Goal: Information Seeking & Learning: Learn about a topic

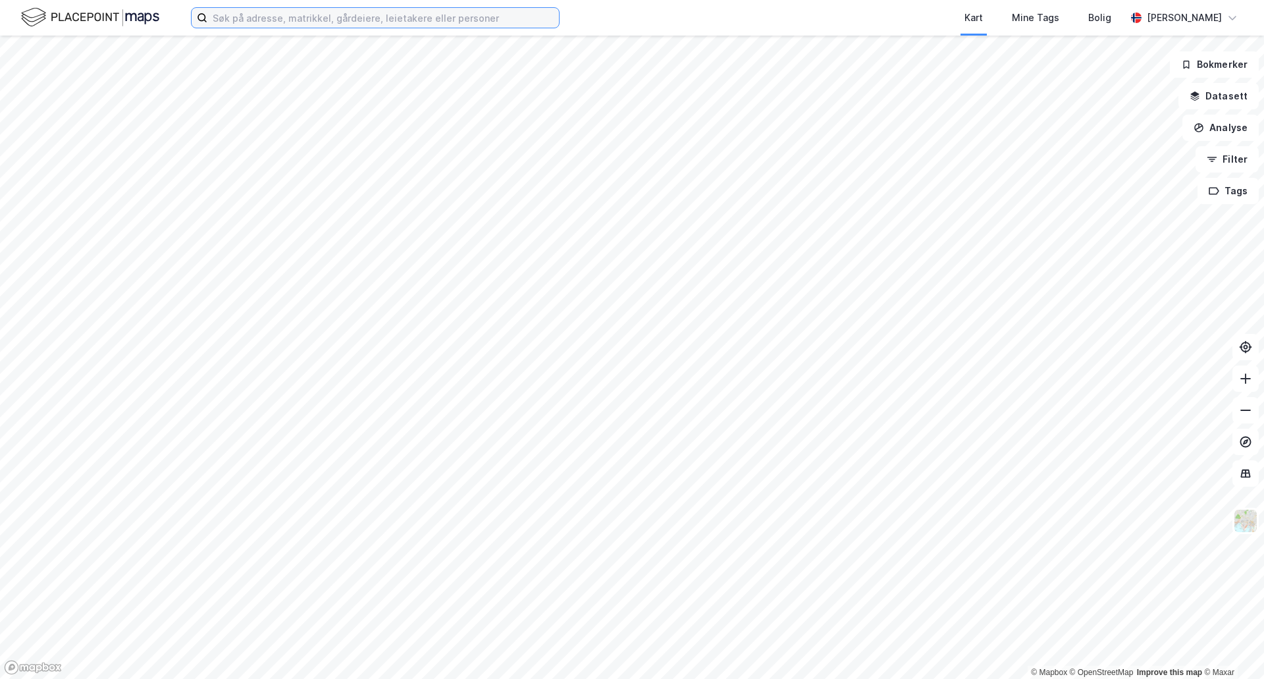
click at [393, 18] on input at bounding box center [383, 18] width 352 height 20
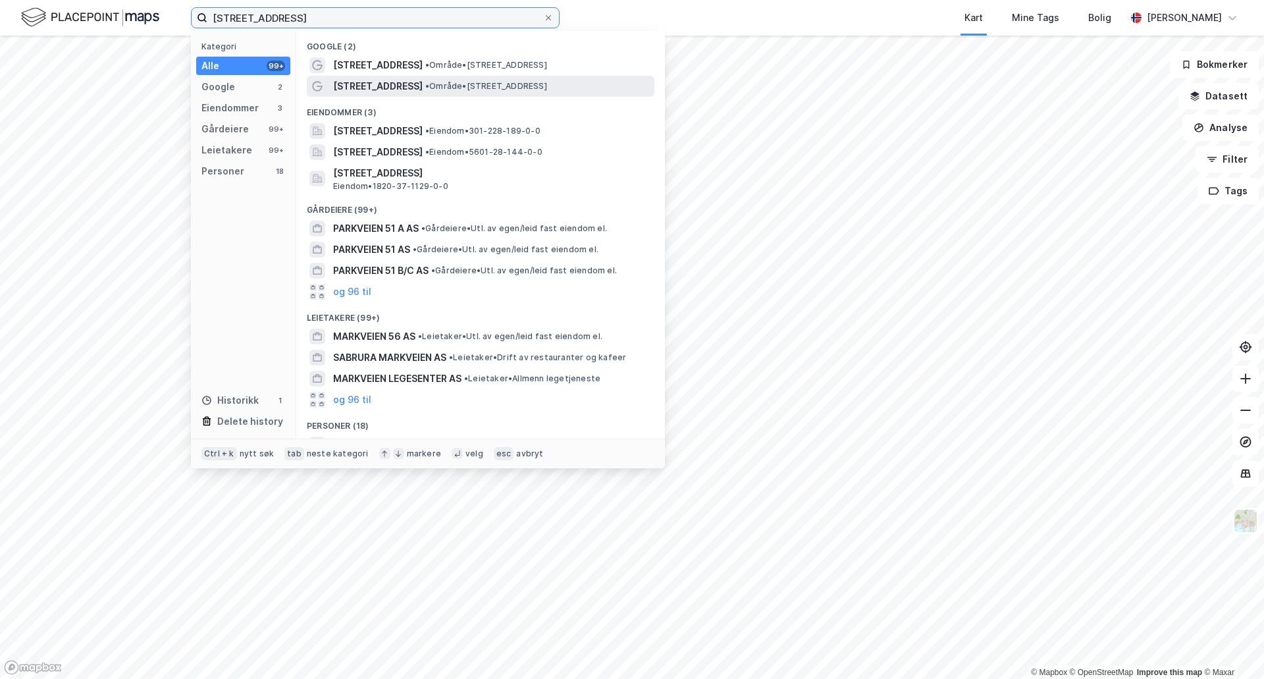
type input "[STREET_ADDRESS]"
click at [425, 81] on span "•" at bounding box center [427, 86] width 4 height 10
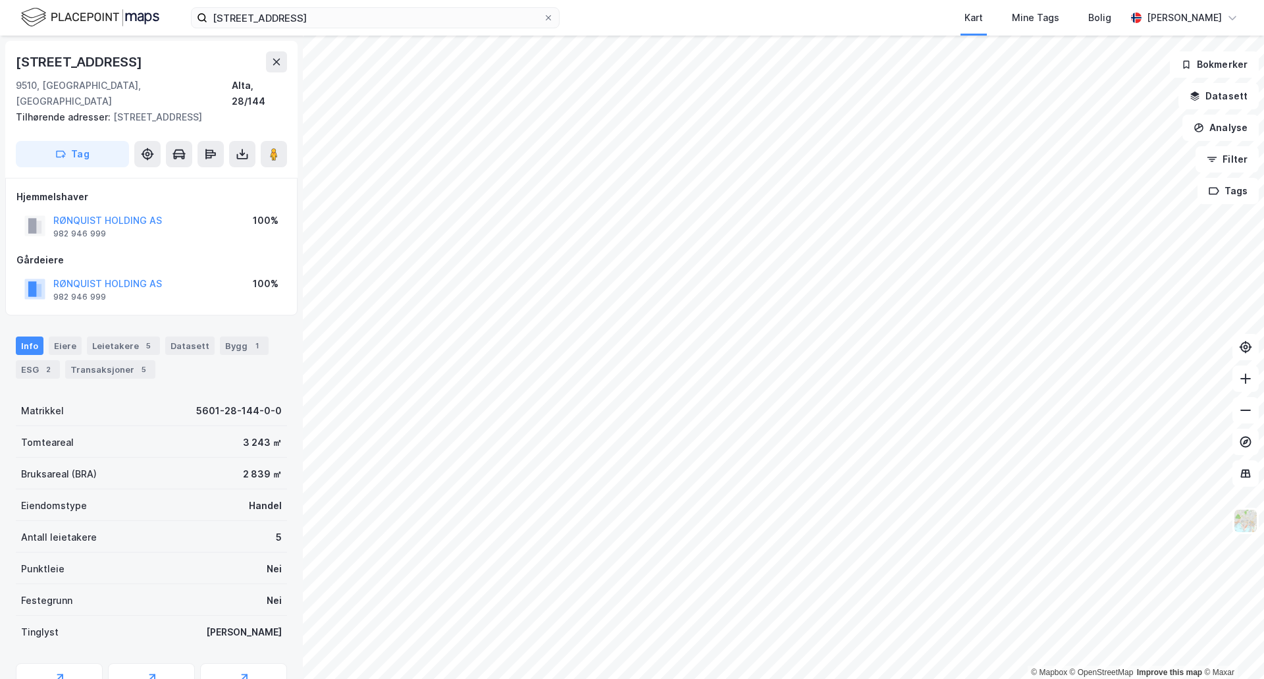
scroll to position [54, 0]
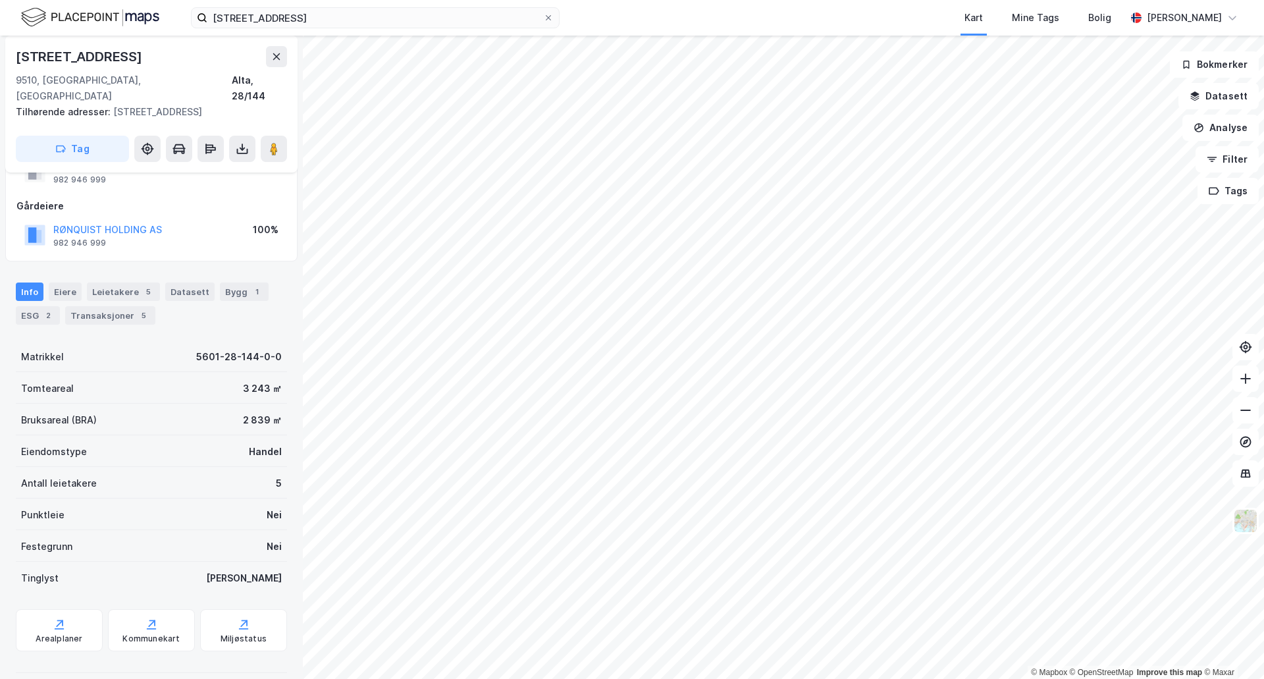
click at [234, 286] on div "Info [PERSON_NAME] 5 Datasett Bygg 1 ESG 2 Transaksjoner 5" at bounding box center [151, 303] width 271 height 42
click at [229, 282] on div "Bygg 1" at bounding box center [244, 291] width 49 height 18
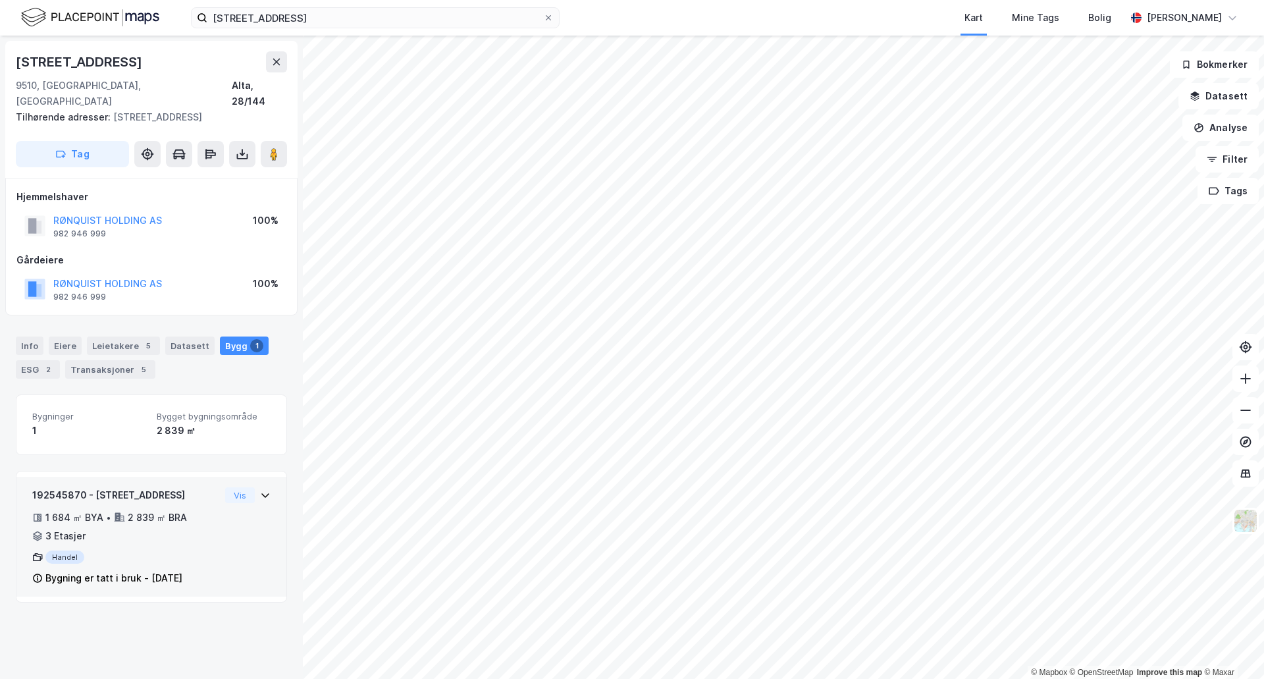
click at [261, 493] on icon at bounding box center [265, 495] width 8 height 5
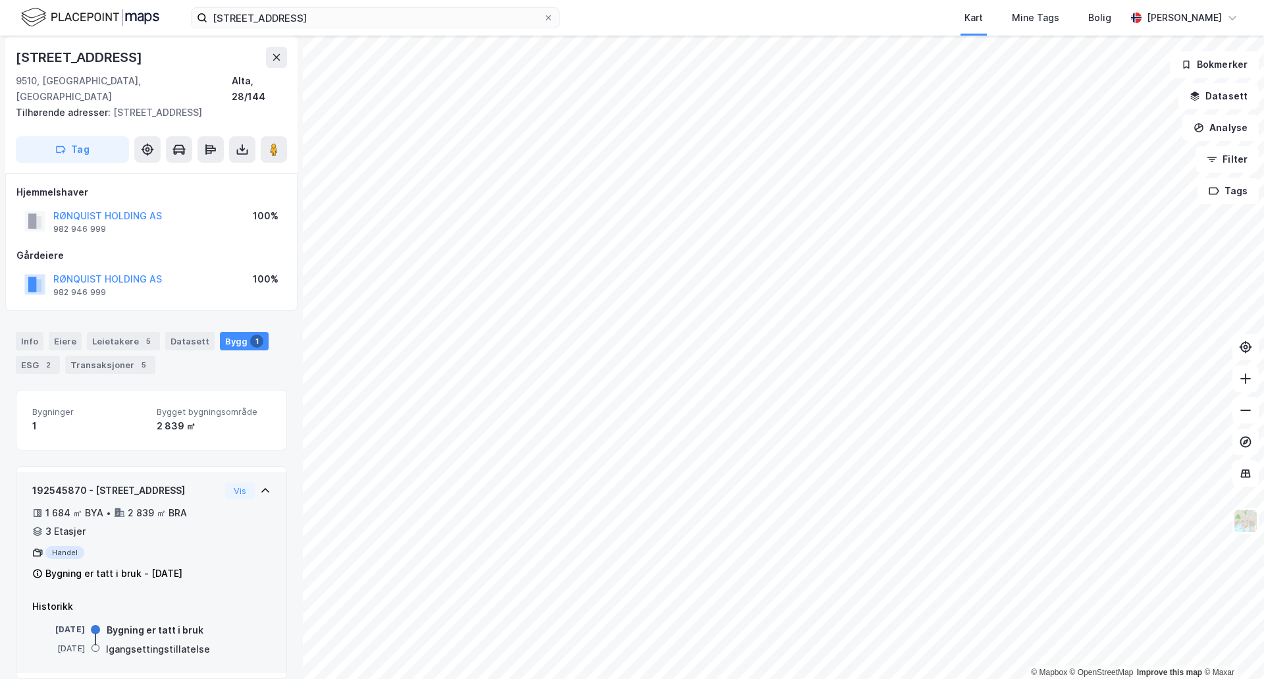
click at [134, 505] on div "2 839 ㎡ BRA" at bounding box center [157, 513] width 59 height 16
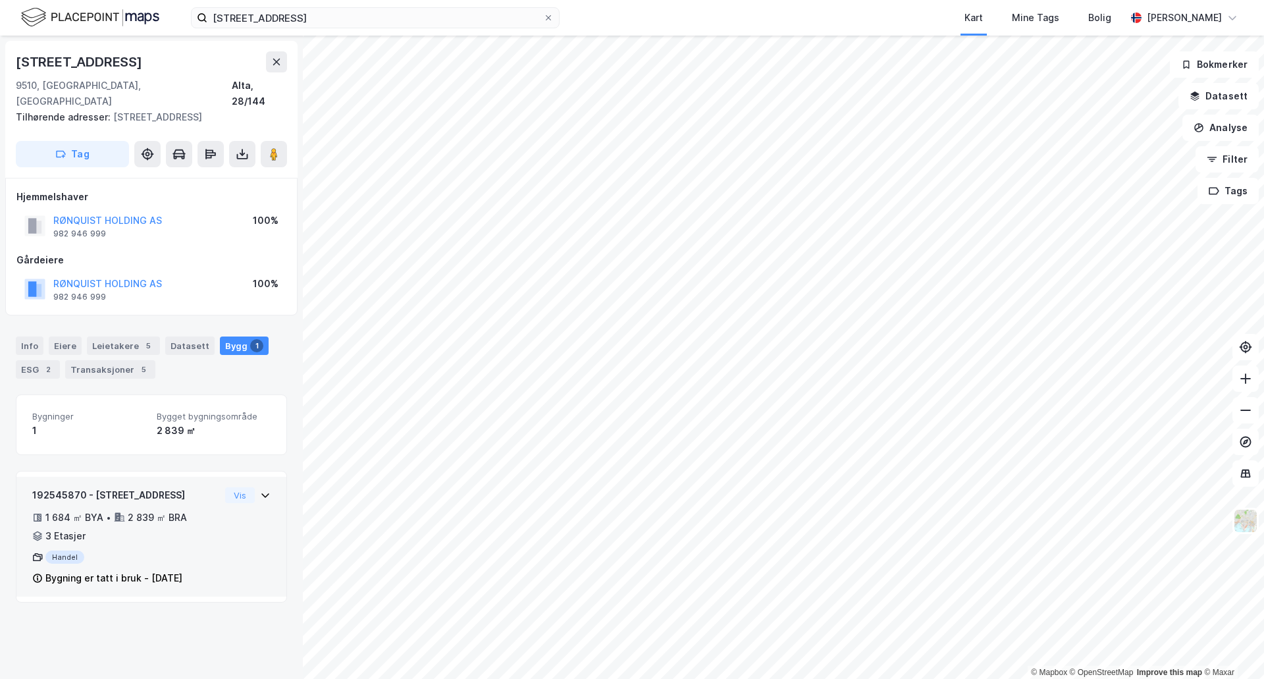
click at [141, 488] on div "192545870 - Markveien 51B 1 684 ㎡ BYA • 2 839 ㎡ BRA • 3 Etasjer Handel Bygning …" at bounding box center [126, 536] width 188 height 99
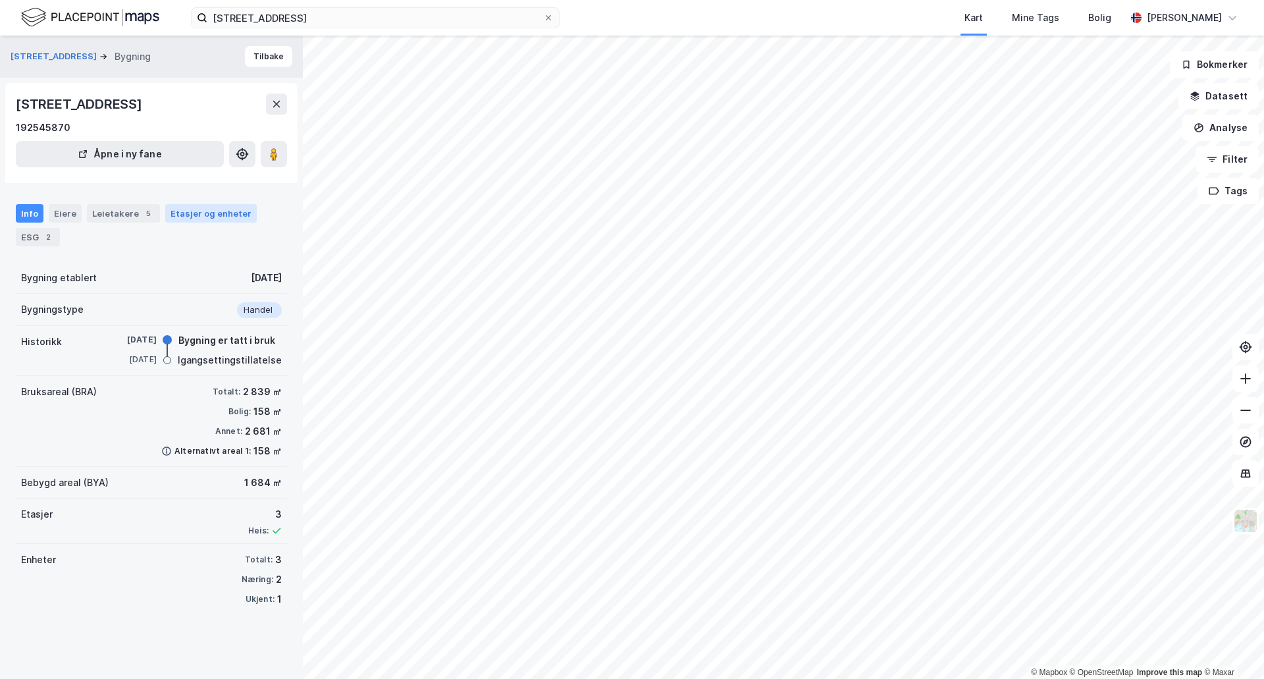
click at [184, 216] on div "Etasjer og enheter" at bounding box center [210, 213] width 81 height 12
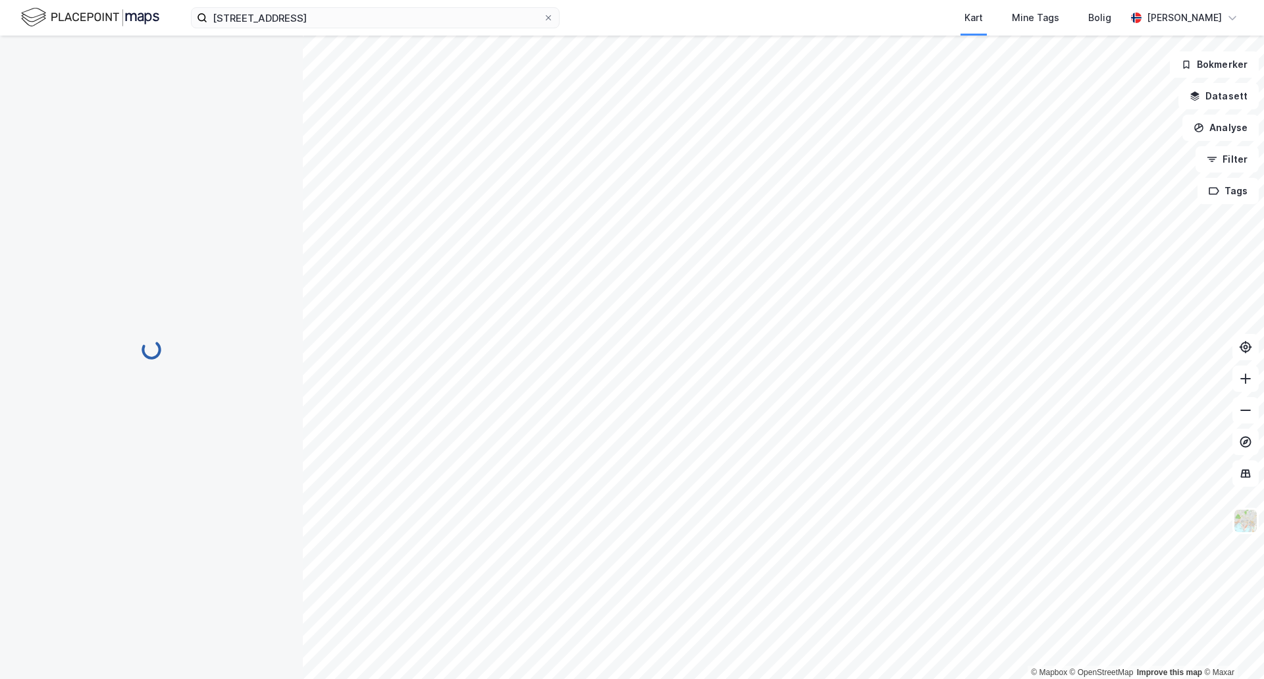
scroll to position [5, 0]
